Goal: Check status

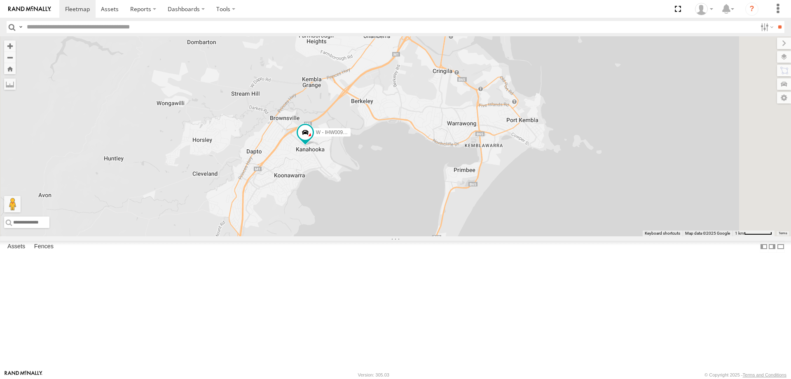
drag, startPoint x: 482, startPoint y: 211, endPoint x: 475, endPoint y: 279, distance: 67.9
click at [475, 236] on div "W - IHW009 - [PERSON_NAME] W - IHW010 - [PERSON_NAME]" at bounding box center [395, 136] width 791 height 200
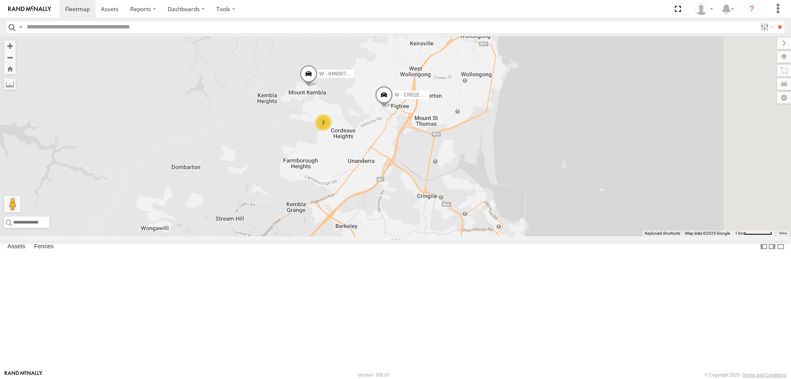
drag, startPoint x: 491, startPoint y: 234, endPoint x: 468, endPoint y: 388, distance: 155.3
click at [468, 378] on html at bounding box center [395, 189] width 791 height 379
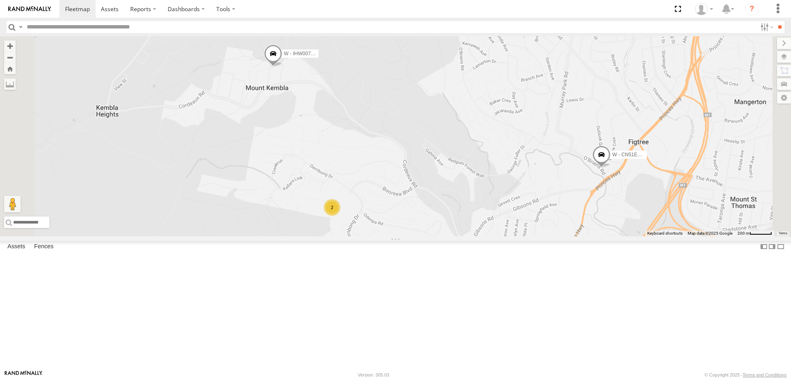
click at [340, 215] on div "2" at bounding box center [332, 207] width 16 height 16
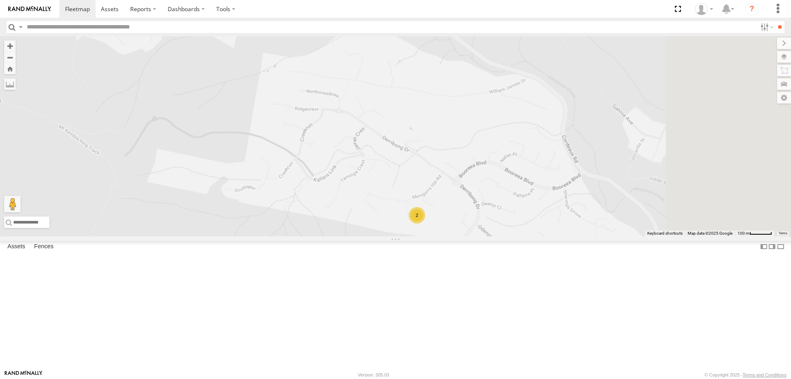
drag, startPoint x: 665, startPoint y: 203, endPoint x: 419, endPoint y: 262, distance: 253.7
click at [416, 236] on div "W - IHW009 - [PERSON_NAME] W - IHW010 - [PERSON_NAME] W - CN51ES - [PERSON_NAME…" at bounding box center [395, 136] width 791 height 200
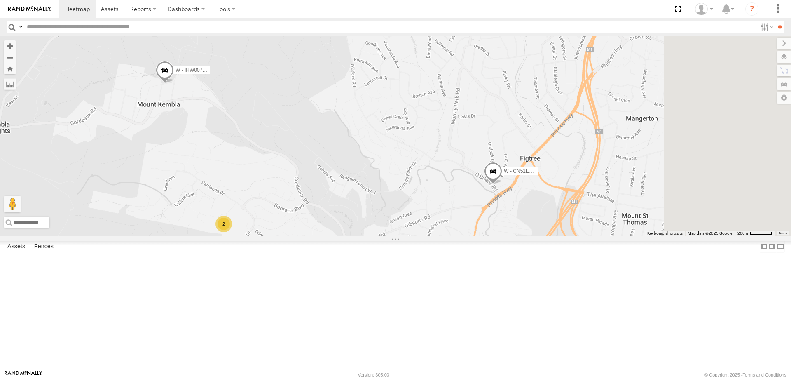
drag, startPoint x: 662, startPoint y: 265, endPoint x: 421, endPoint y: 263, distance: 241.0
click at [421, 236] on div "W - IHW009 - [PERSON_NAME] W - IHW010 - [PERSON_NAME] W - CN51ES - [PERSON_NAME…" at bounding box center [395, 136] width 791 height 200
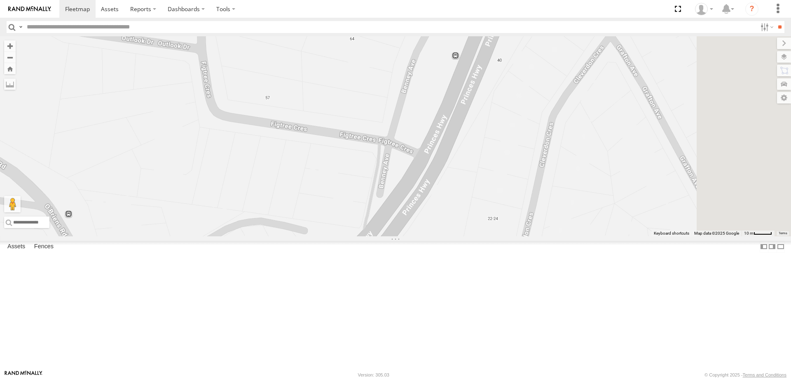
drag, startPoint x: 573, startPoint y: 208, endPoint x: 542, endPoint y: 258, distance: 59.2
click at [542, 236] on div "W - IHW009 - [PERSON_NAME] W - IHW010 - [PERSON_NAME] W - CN51ES - [PERSON_NAME…" at bounding box center [395, 136] width 791 height 200
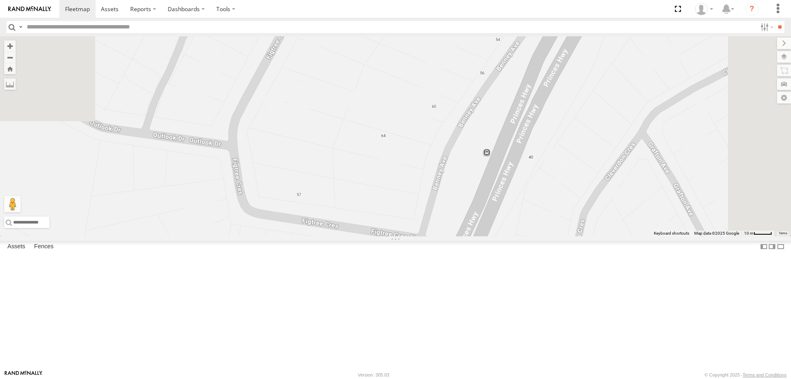
drag, startPoint x: 393, startPoint y: 219, endPoint x: 416, endPoint y: 291, distance: 75.8
click at [424, 236] on div "W - IHW009 - [PERSON_NAME] W - IHW010 - [PERSON_NAME] W - CN51ES - [PERSON_NAME…" at bounding box center [395, 136] width 791 height 200
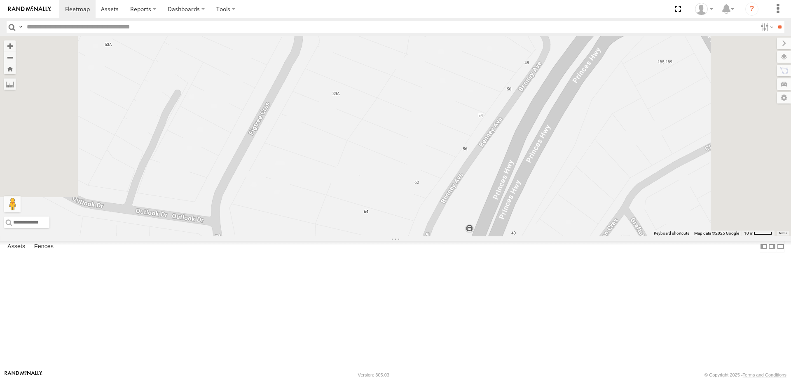
drag, startPoint x: 402, startPoint y: 169, endPoint x: 376, endPoint y: 238, distance: 74.5
click at [376, 236] on div "W - IHW009 - [PERSON_NAME] W - IHW010 - [PERSON_NAME] W - CN51ES - [PERSON_NAME…" at bounding box center [395, 136] width 791 height 200
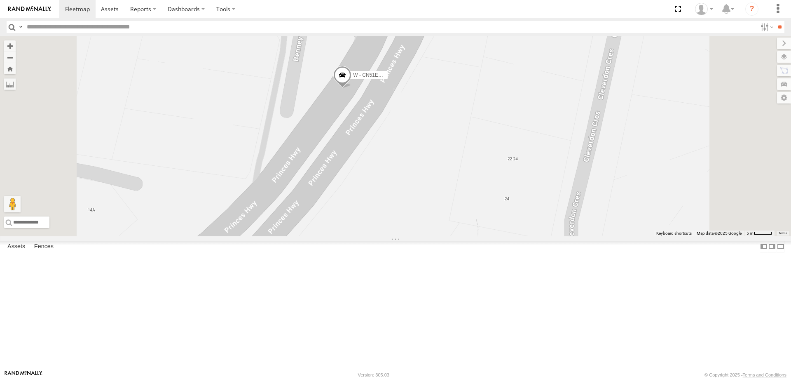
drag, startPoint x: 518, startPoint y: 155, endPoint x: 555, endPoint y: 242, distance: 94.2
click at [555, 236] on div "W - IHW009 - [PERSON_NAME] W - IHW010 - [PERSON_NAME] W - CN51ES - [PERSON_NAME…" at bounding box center [395, 136] width 791 height 200
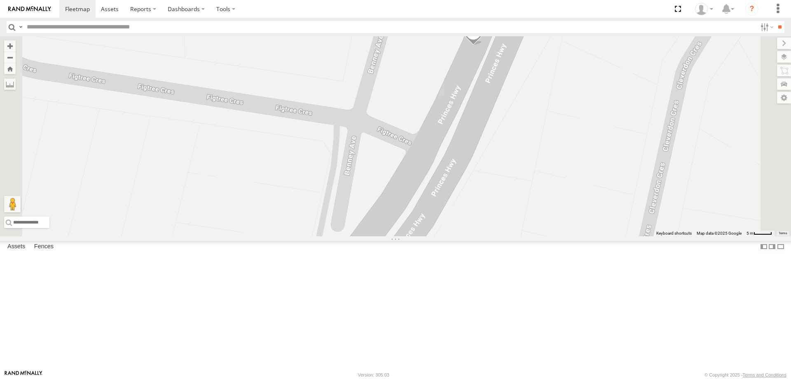
click at [487, 236] on div "W - IHW009 - [PERSON_NAME] W - IHW010 - [PERSON_NAME] W - CN51ES - [PERSON_NAME…" at bounding box center [395, 136] width 791 height 200
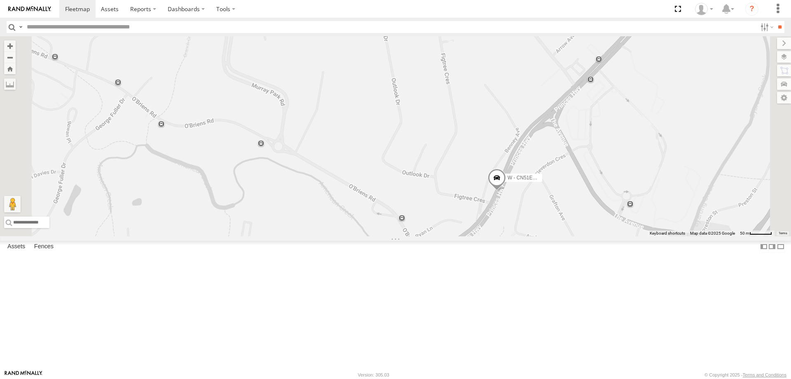
drag, startPoint x: 653, startPoint y: 209, endPoint x: 649, endPoint y: 214, distance: 6.2
click at [649, 214] on div "W - IHW009 - [PERSON_NAME] W - IHW010 - [PERSON_NAME] W - CN51ES - [PERSON_NAME…" at bounding box center [395, 136] width 791 height 200
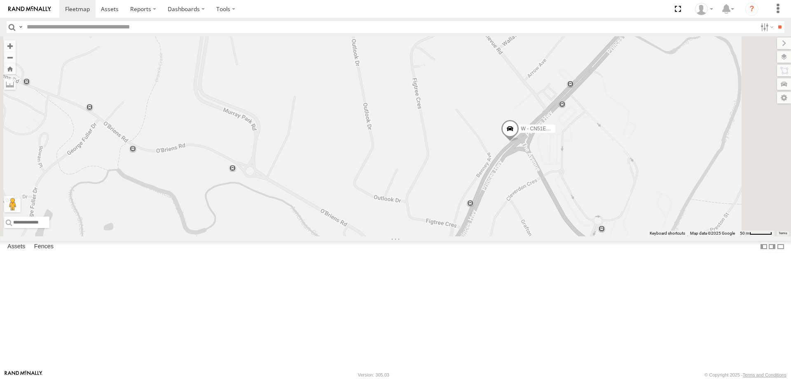
drag, startPoint x: 589, startPoint y: 221, endPoint x: 574, endPoint y: 234, distance: 20.5
click at [569, 234] on div "W - IHW009 - [PERSON_NAME] W - IHW010 - [PERSON_NAME] W - CN51ES - [PERSON_NAME…" at bounding box center [395, 136] width 791 height 200
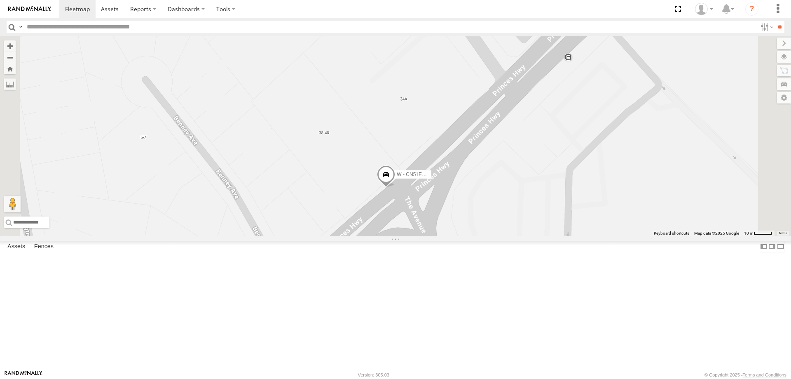
drag, startPoint x: 585, startPoint y: 179, endPoint x: 579, endPoint y: 187, distance: 10.1
click at [580, 186] on div "W - IHW009 - [PERSON_NAME] W - IHW010 - [PERSON_NAME] W - CN51ES - [PERSON_NAME…" at bounding box center [395, 136] width 791 height 200
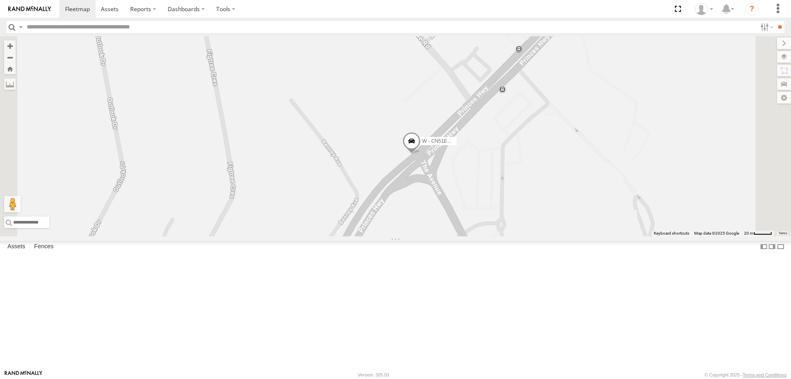
drag, startPoint x: 527, startPoint y: 250, endPoint x: 507, endPoint y: 307, distance: 60.5
click at [508, 236] on div "W - IHW009 - [PERSON_NAME] W - IHW010 - [PERSON_NAME] W - CN51ES - [PERSON_NAME…" at bounding box center [395, 136] width 791 height 200
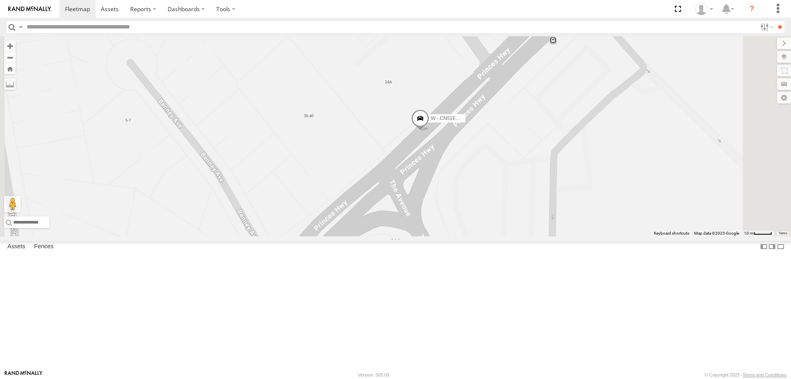
drag, startPoint x: 595, startPoint y: 235, endPoint x: 559, endPoint y: 291, distance: 66.7
click at [559, 236] on div "W - IHW009 - [PERSON_NAME] W - IHW010 - [PERSON_NAME] W - CN51ES - [PERSON_NAME…" at bounding box center [395, 136] width 791 height 200
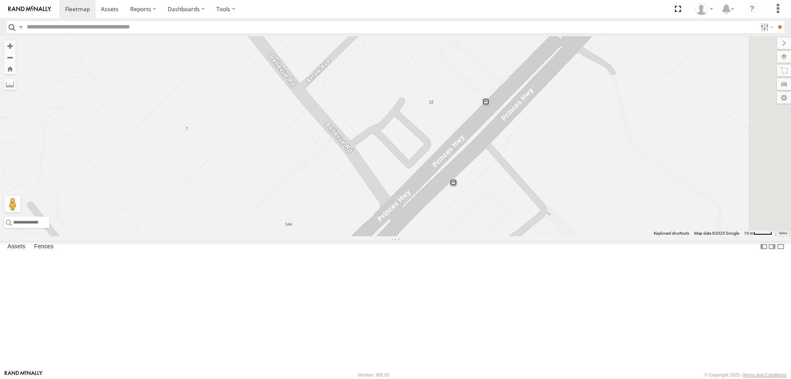
drag, startPoint x: 537, startPoint y: 282, endPoint x: 546, endPoint y: 256, distance: 27.6
click at [546, 236] on div "W - IHW009 - [PERSON_NAME] W - IHW010 - [PERSON_NAME] W - CN51ES - [PERSON_NAME…" at bounding box center [395, 136] width 791 height 200
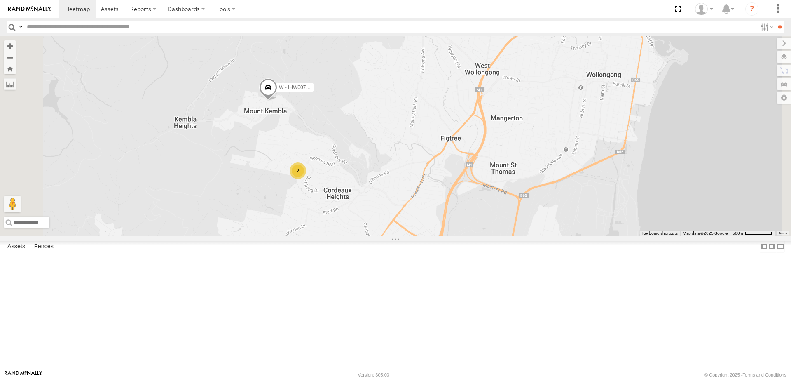
drag, startPoint x: 637, startPoint y: 180, endPoint x: 534, endPoint y: 245, distance: 121.1
click at [534, 236] on div "W - CN51ES - [PERSON_NAME] W - IHW007 - [PERSON_NAME] 2" at bounding box center [395, 136] width 791 height 200
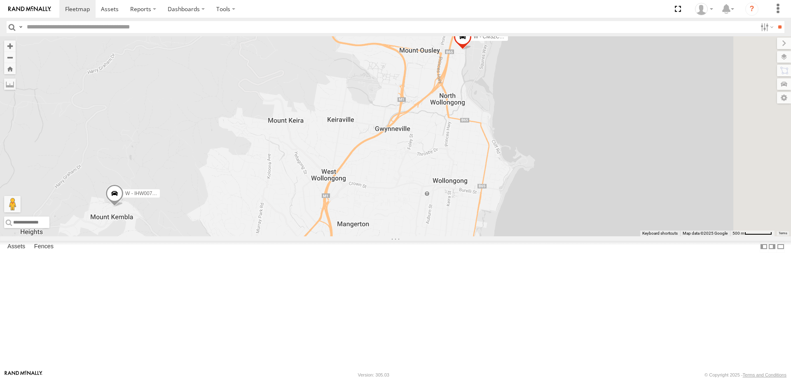
drag, startPoint x: 570, startPoint y: 160, endPoint x: 570, endPoint y: 296, distance: 136.4
click at [570, 236] on div "W - CN51ES - [PERSON_NAME] W - IHW007 - [PERSON_NAME] W - CM32CA - Transit 2" at bounding box center [395, 136] width 791 height 200
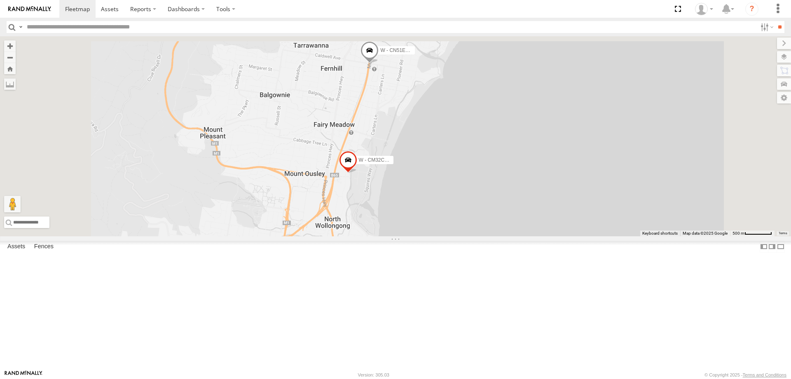
drag, startPoint x: 542, startPoint y: 239, endPoint x: 516, endPoint y: 267, distance: 37.9
click at [560, 236] on div "W - CN51ES - [PERSON_NAME] W - IHW007 - [PERSON_NAME] W - CM32CA - Transit" at bounding box center [395, 136] width 791 height 200
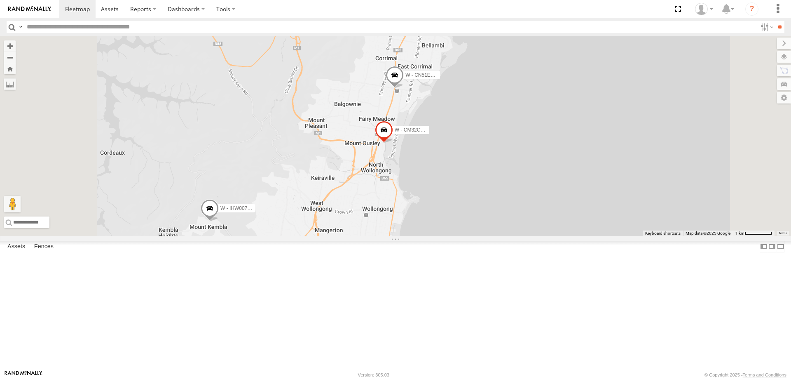
drag, startPoint x: 576, startPoint y: 248, endPoint x: 588, endPoint y: 209, distance: 40.3
click at [588, 209] on div "W - CN51ES - [PERSON_NAME] W - IHW007 - [PERSON_NAME] W - CM32CA - Transit 2" at bounding box center [395, 136] width 791 height 200
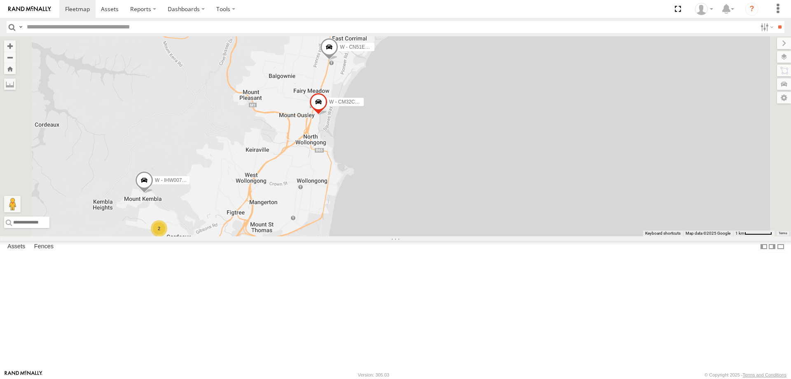
drag, startPoint x: 542, startPoint y: 264, endPoint x: 587, endPoint y: 210, distance: 69.6
click at [587, 211] on div "W - CN51ES - [PERSON_NAME] W - IHW007 - [PERSON_NAME] W - CM32CA - Transit W - …" at bounding box center [395, 136] width 791 height 200
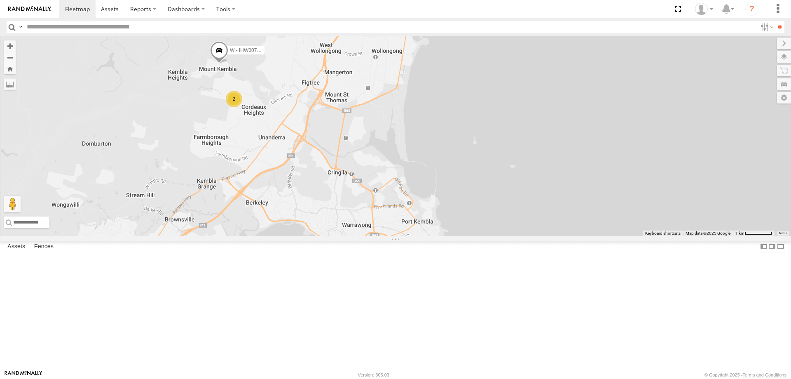
drag, startPoint x: 598, startPoint y: 241, endPoint x: 598, endPoint y: 218, distance: 23.1
click at [598, 218] on div "W - CN51ES - [PERSON_NAME] W - IHW007 - [PERSON_NAME] W - CM32CA - Transit W - …" at bounding box center [395, 136] width 791 height 200
click at [604, 173] on div "W - CN51ES - [PERSON_NAME] W - IHW007 - [PERSON_NAME] W - CM32CA - Transit W - …" at bounding box center [395, 136] width 791 height 200
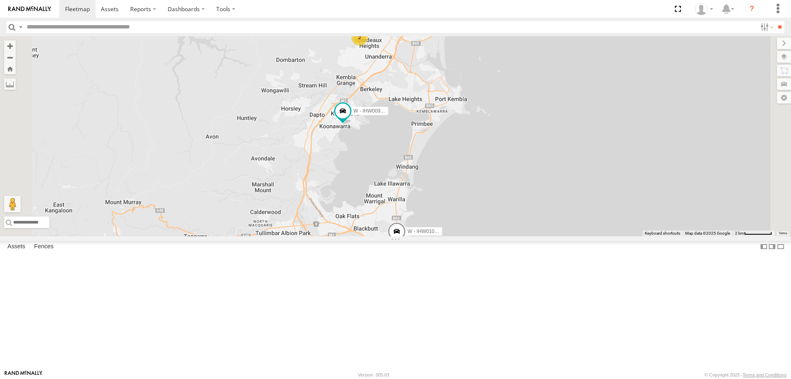
drag, startPoint x: 590, startPoint y: 308, endPoint x: 589, endPoint y: 261, distance: 47.0
click at [589, 236] on div "W - CN51ES - [PERSON_NAME] W - IHW007 - [PERSON_NAME] W - CM32CA - Transit W - …" at bounding box center [395, 136] width 791 height 200
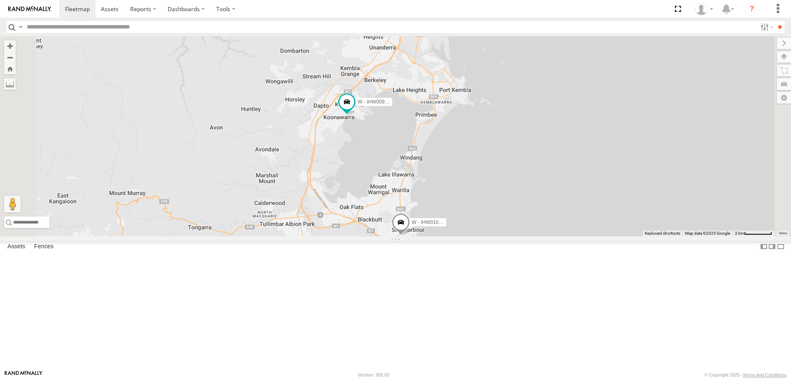
drag, startPoint x: 593, startPoint y: 253, endPoint x: 597, endPoint y: 264, distance: 11.7
click at [597, 236] on div "W - CN51ES - [PERSON_NAME] W - IHW007 - [PERSON_NAME] W - CM32CA - Transit W - …" at bounding box center [395, 136] width 791 height 200
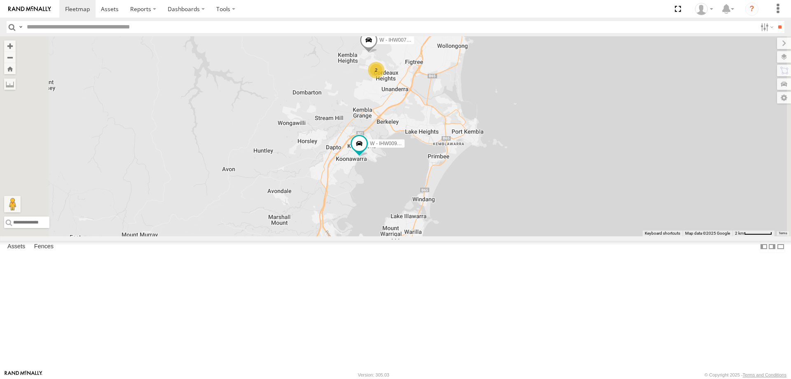
click at [669, 178] on div "W - CN51ES - [PERSON_NAME] W - IHW009 - [PERSON_NAME] W - IHW007 - [PERSON_NAME…" at bounding box center [395, 136] width 791 height 200
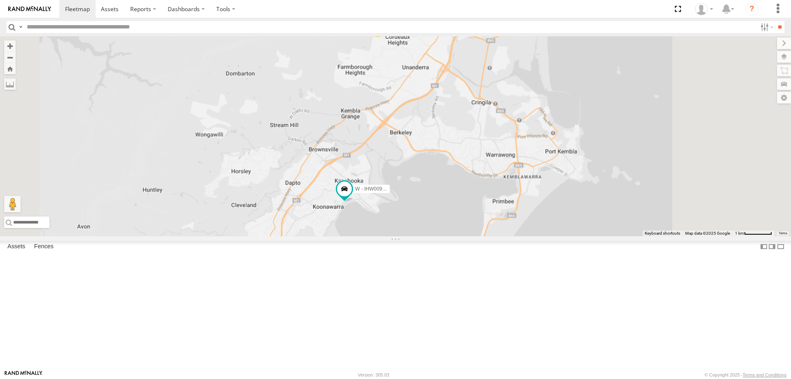
drag, startPoint x: 585, startPoint y: 214, endPoint x: 549, endPoint y: 212, distance: 36.8
click at [570, 182] on div "W - CN51ES - [PERSON_NAME] W - IHW009 - [PERSON_NAME] W - IHW007 - [PERSON_NAME…" at bounding box center [395, 136] width 791 height 200
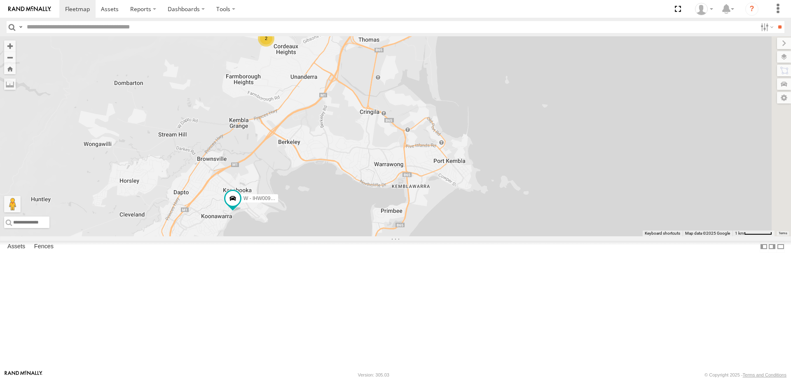
drag, startPoint x: 654, startPoint y: 240, endPoint x: 617, endPoint y: 340, distance: 106.0
click at [607, 372] on body at bounding box center [395, 189] width 791 height 379
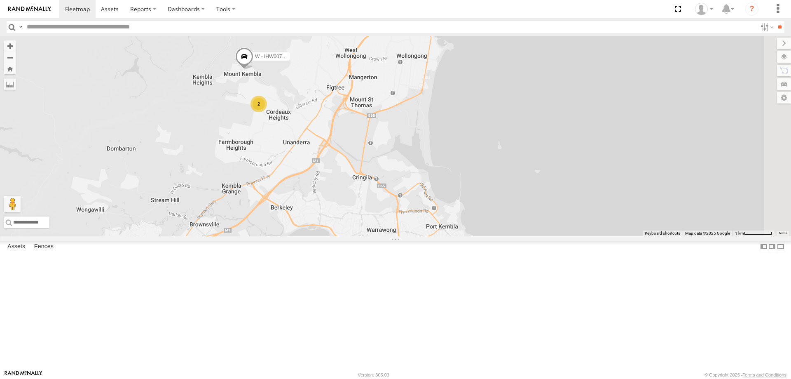
drag, startPoint x: 640, startPoint y: 374, endPoint x: 634, endPoint y: 197, distance: 176.9
click at [646, 225] on div "W - CN51ES - [PERSON_NAME] W - IHW009 - [PERSON_NAME] W - IHW007 - [PERSON_NAME…" at bounding box center [395, 136] width 791 height 200
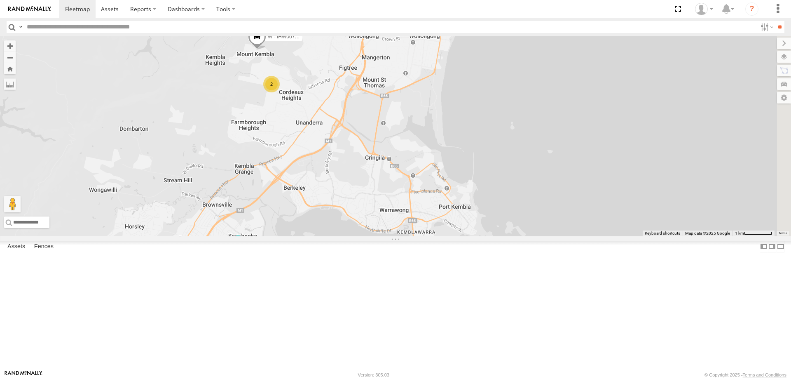
drag, startPoint x: 413, startPoint y: 213, endPoint x: 430, endPoint y: 260, distance: 49.4
click at [430, 236] on div "W - IHW009 - [PERSON_NAME] W - IHW007 - [PERSON_NAME] 2" at bounding box center [395, 136] width 791 height 200
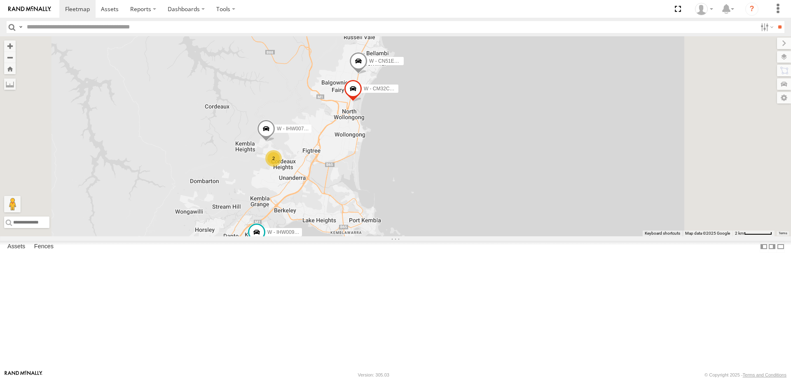
drag, startPoint x: 555, startPoint y: 225, endPoint x: 540, endPoint y: 211, distance: 21.0
click at [545, 220] on div "W - IHW009 - [PERSON_NAME] W - IHW007 - [PERSON_NAME] W - CN51ES - [PERSON_NAME…" at bounding box center [395, 136] width 791 height 200
